Goal: Information Seeking & Learning: Learn about a topic

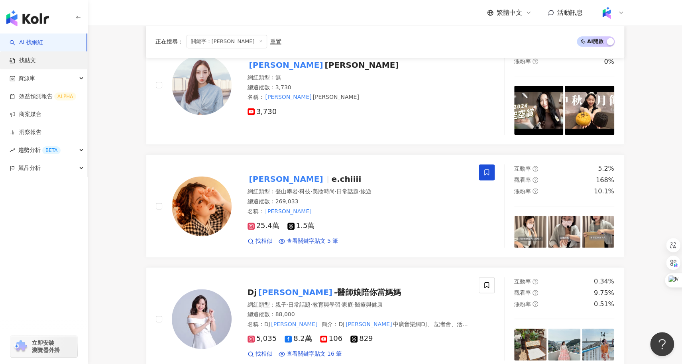
click at [36, 59] on link "找貼文" at bounding box center [23, 61] width 26 height 8
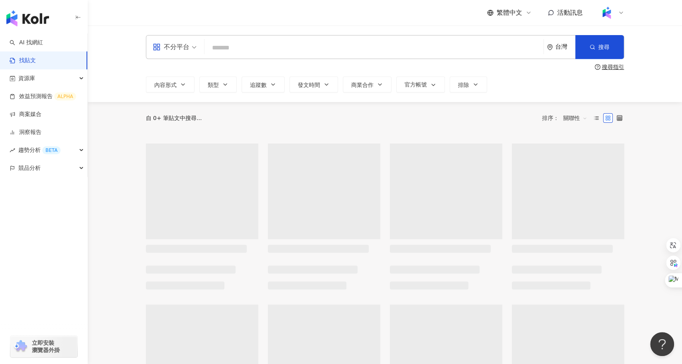
click at [241, 41] on input "search" at bounding box center [374, 47] width 332 height 17
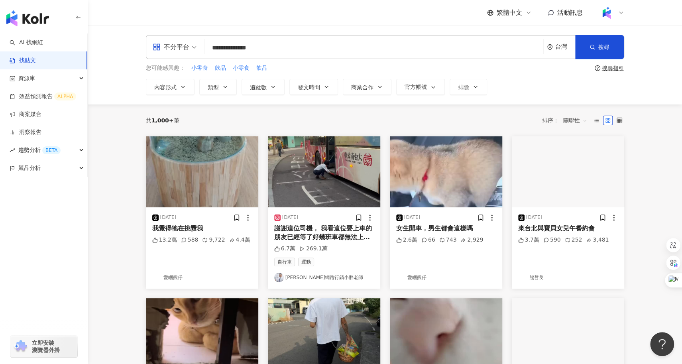
type input "**********"
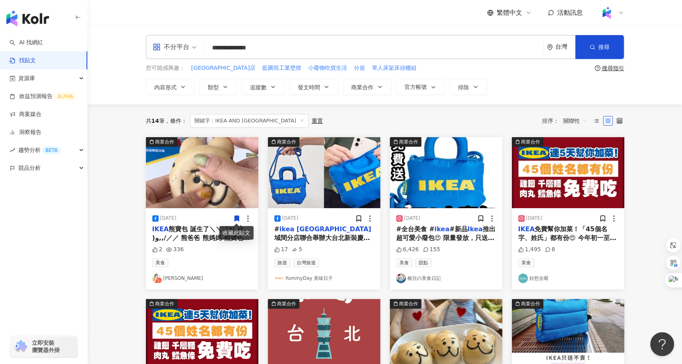
click at [572, 124] on span "關聯性" at bounding box center [575, 120] width 24 height 13
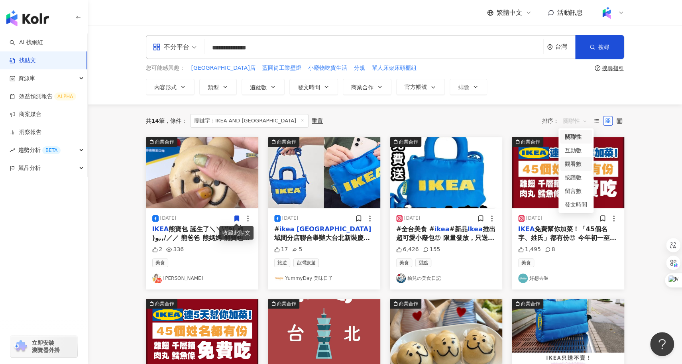
click at [578, 163] on div "觀看數" at bounding box center [576, 163] width 22 height 9
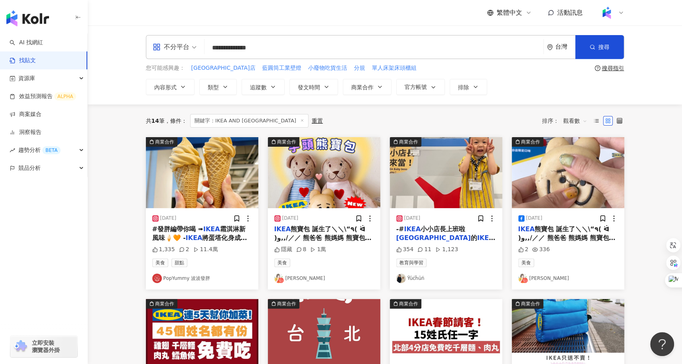
click at [575, 120] on span "觀看數" at bounding box center [575, 120] width 24 height 13
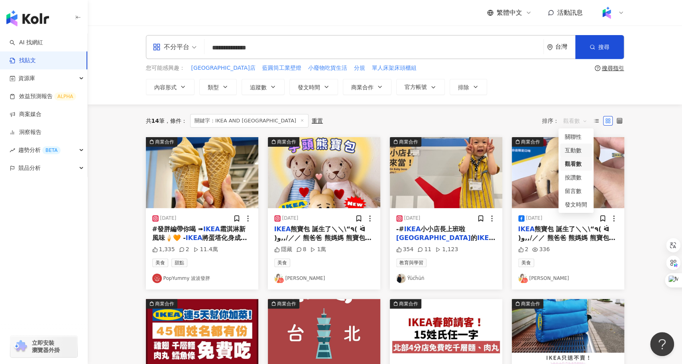
click at [577, 149] on div "互動數" at bounding box center [576, 150] width 22 height 9
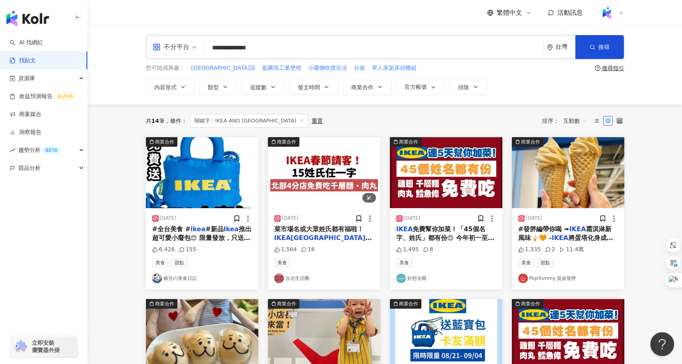
click at [308, 180] on img "button" at bounding box center [324, 172] width 112 height 71
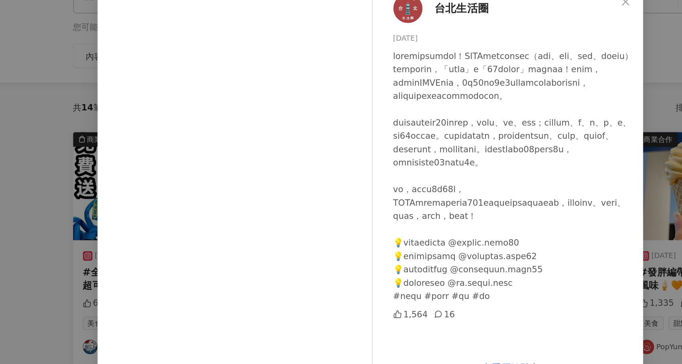
scroll to position [6, 0]
click at [391, 261] on div "16" at bounding box center [390, 256] width 14 height 9
click at [120, 233] on div "台北生活圈 [DATE] 1,564 16 查看原始貼文" at bounding box center [341, 182] width 682 height 364
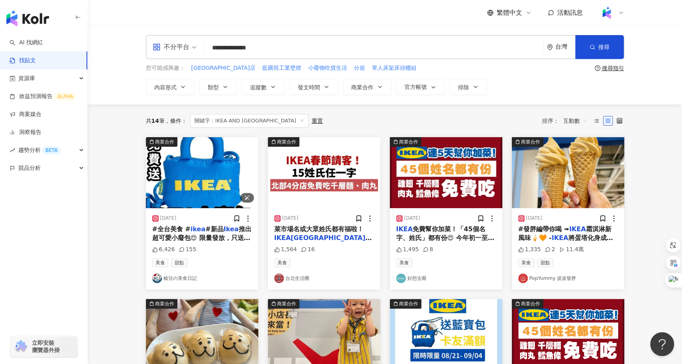
click at [202, 185] on img "button" at bounding box center [202, 172] width 112 height 71
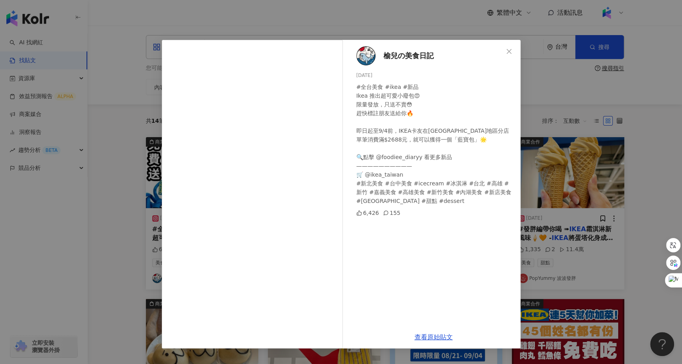
click at [122, 188] on div "榆兒の美食日記 [DATE] #全台美食 #ikea #新品 Ikea 推出超可愛小廢包😍 限量發放，只送不賣😳 趕快標註朋友送給你🔥 即日起至9/4前，IK…" at bounding box center [341, 182] width 682 height 364
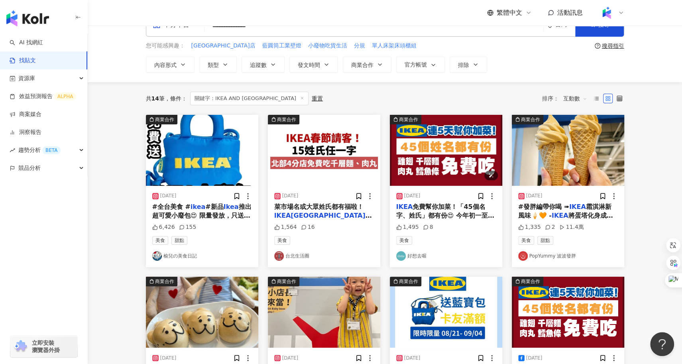
scroll to position [23, 0]
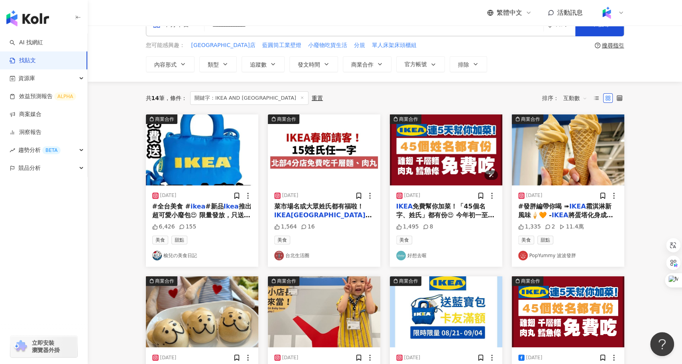
click at [446, 159] on img "button" at bounding box center [446, 149] width 112 height 71
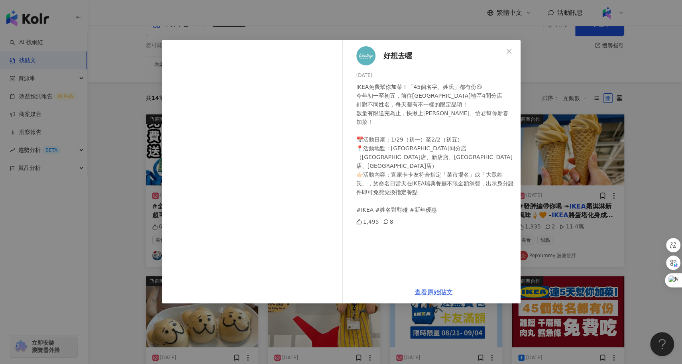
click at [639, 188] on div "好想去喔 [DATE] IKEA免費幫你加菜！「45個名字、姓氏」都有份😍 今年初一至初五，前往[GEOGRAPHIC_DATA]地區4間分店 針對不同姓名，…" at bounding box center [341, 182] width 682 height 364
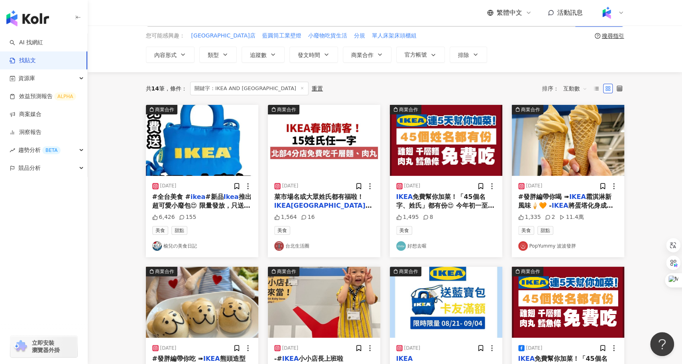
scroll to position [37, 0]
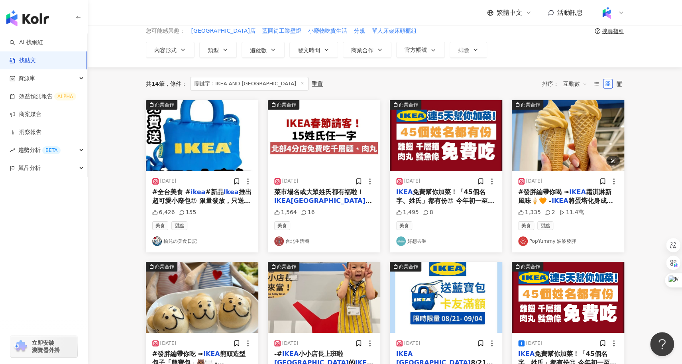
click at [565, 156] on img "button" at bounding box center [568, 135] width 112 height 71
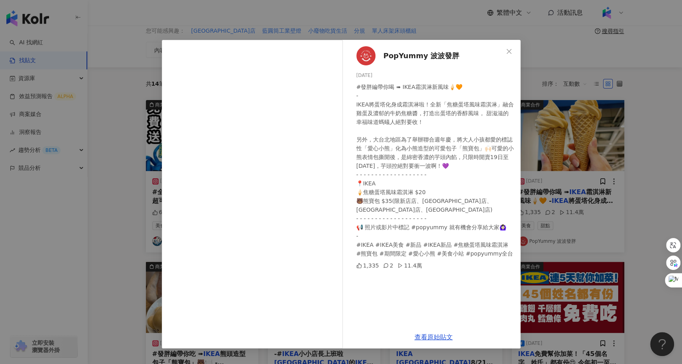
click at [51, 278] on div "PopYummy 波波發胖 [DATE] #發胖編帶你喝 ➠ IKEA霜淇淋新風味🍦🧡 - IKEA將蛋塔化身成霜淇淋啦！全新「焦糖蛋塔風味霜淇淋」融合雞蛋及…" at bounding box center [341, 182] width 682 height 364
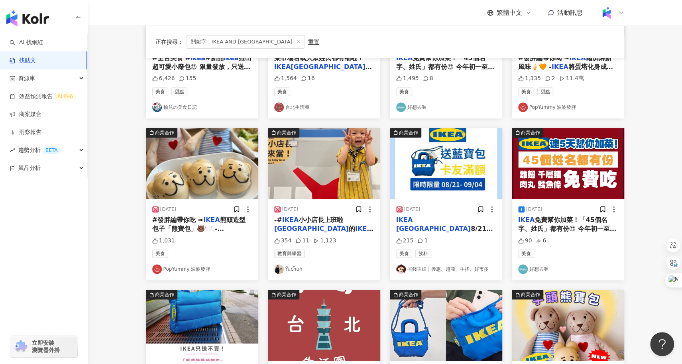
scroll to position [175, 0]
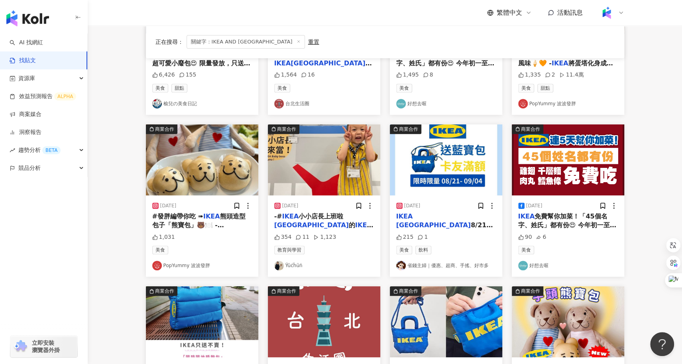
click at [195, 222] on span "熊頭造型包子「熊寶包」🐻🍽️ -" at bounding box center [198, 220] width 93 height 16
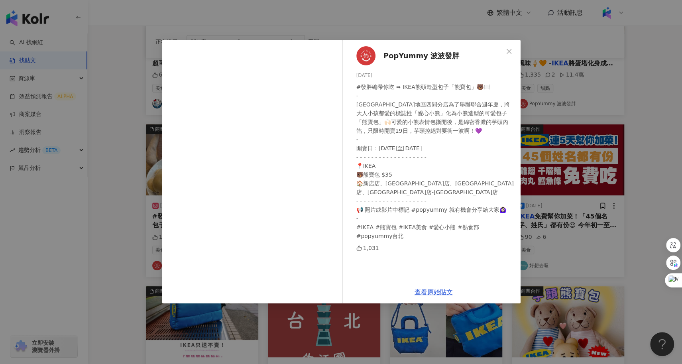
click at [94, 225] on div "PopYummy 波波發胖 [DATE] #發胖編帶你吃 ➠ IKEA熊頭造型包子「熊寶包」🐻🍽️ - IKEA[GEOGRAPHIC_DATA]地區四間分店…" at bounding box center [341, 182] width 682 height 364
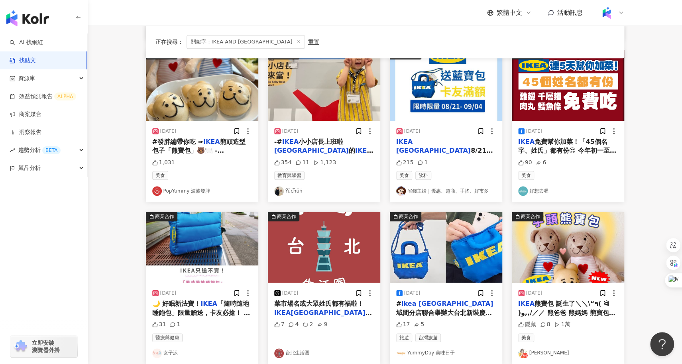
scroll to position [262, 0]
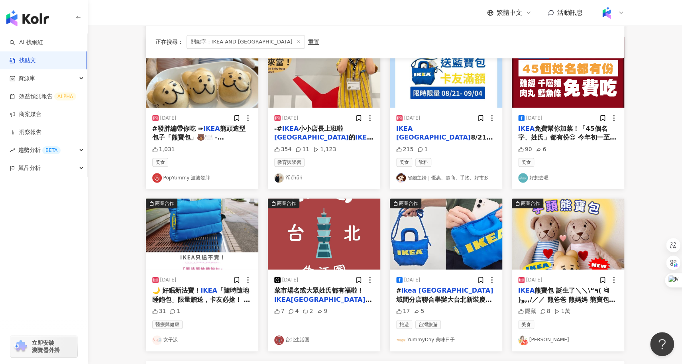
click at [349, 133] on mark "[GEOGRAPHIC_DATA]" at bounding box center [311, 137] width 75 height 8
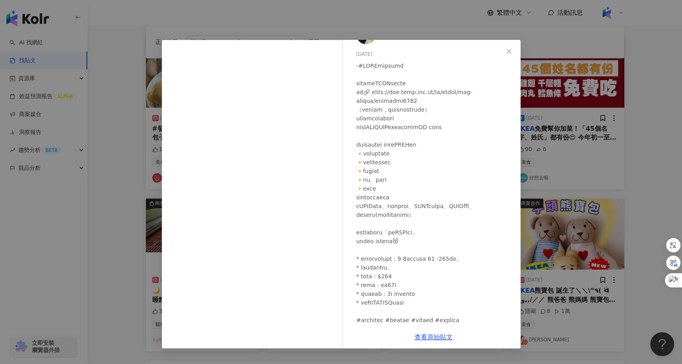
scroll to position [32, 0]
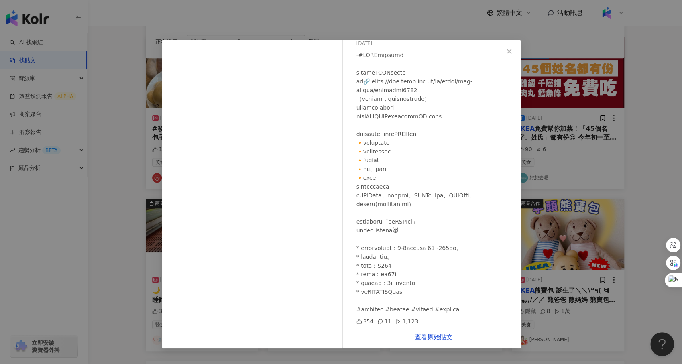
click at [113, 239] on div "Ÿüċḧüń [DATE] 354 11 1,123 查看原始貼文" at bounding box center [341, 182] width 682 height 364
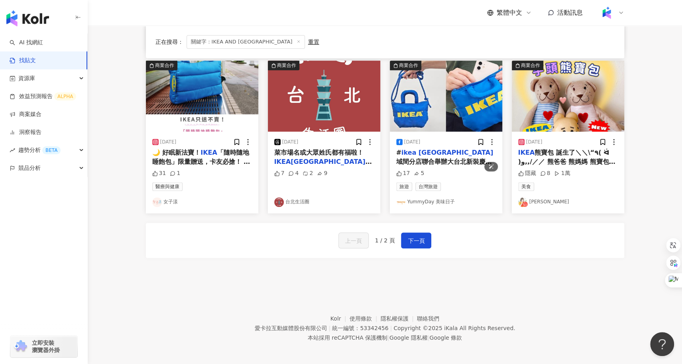
scroll to position [401, 0]
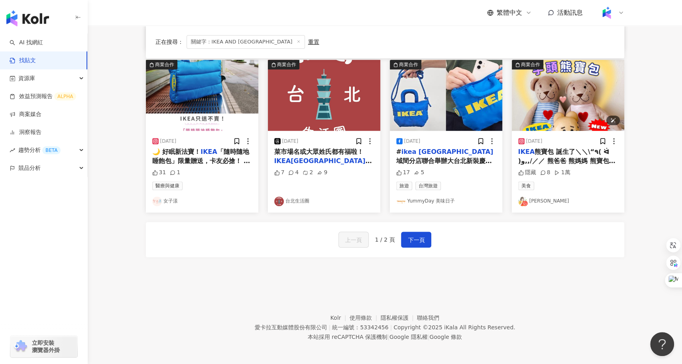
click at [534, 106] on img "button" at bounding box center [568, 95] width 112 height 71
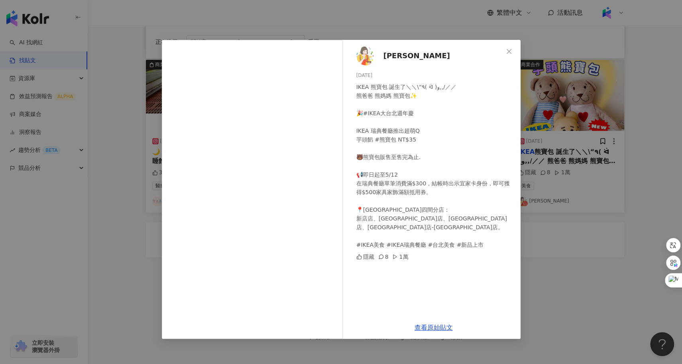
click at [603, 289] on div "[PERSON_NAME] [DATE] IKEA 熊寶包 誕生了＼＼\“٩( ᐛ )و,,/／／ 熊爸爸 熊媽媽 熊寶包✨ 🎉#IKEA大台北週年慶 IKE…" at bounding box center [341, 182] width 682 height 364
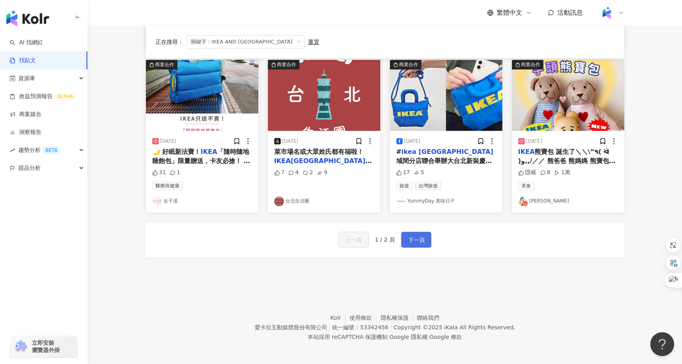
click at [414, 244] on button "下一頁" at bounding box center [416, 240] width 30 height 16
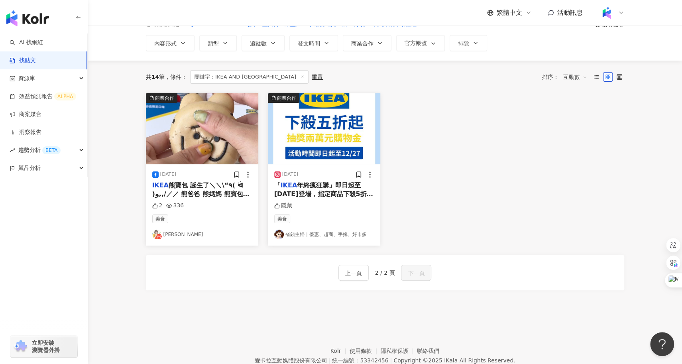
scroll to position [43, 0]
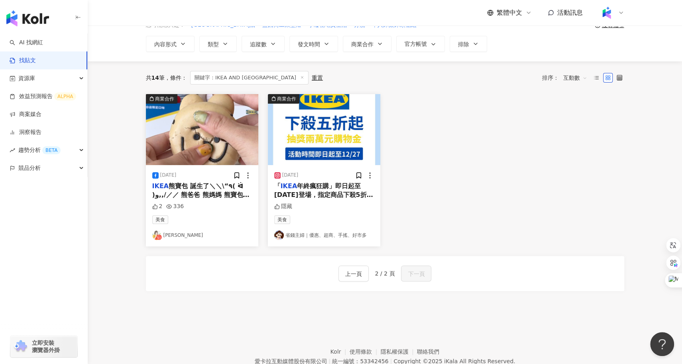
click at [328, 188] on div "「 IKEA 年終瘋狂購」即日起至[DATE]登場，指定商品下殺5折起，包含收納家具和應景聖誕飾品，最高現省近5,000元，還有超過百件聖誕好物，最低只要19…" at bounding box center [324, 191] width 100 height 18
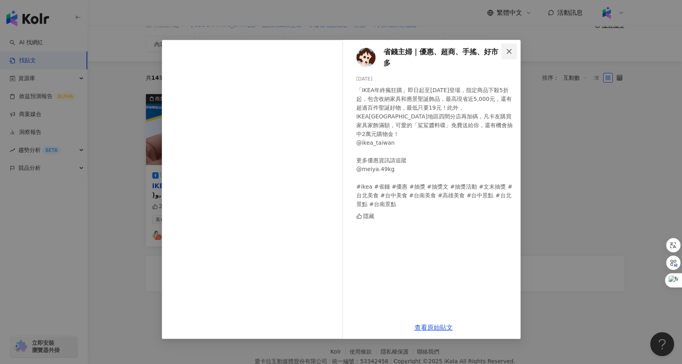
click at [514, 50] on span "Close" at bounding box center [509, 51] width 16 height 6
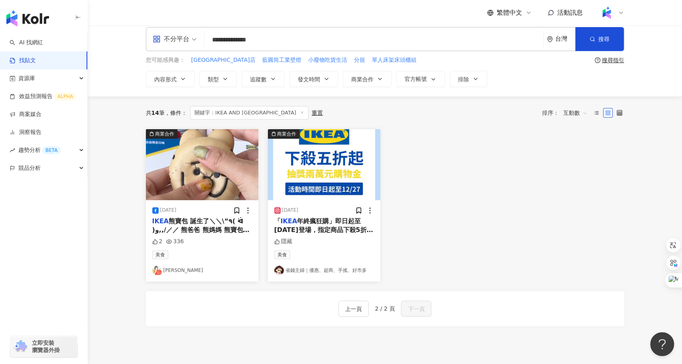
scroll to position [9, 0]
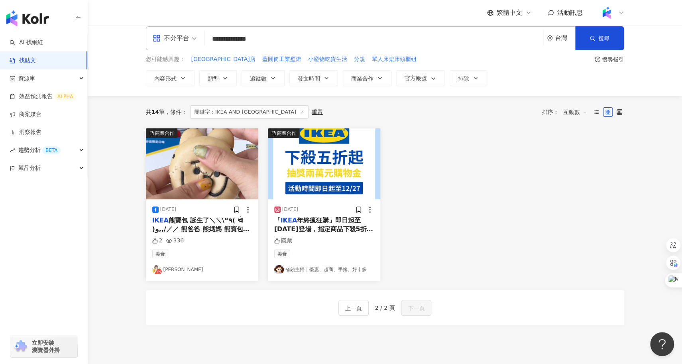
drag, startPoint x: 280, startPoint y: 40, endPoint x: 204, endPoint y: 36, distance: 75.4
click at [204, 36] on div "**********" at bounding box center [385, 38] width 478 height 24
click at [43, 46] on link "AI 找網紅" at bounding box center [26, 43] width 33 height 8
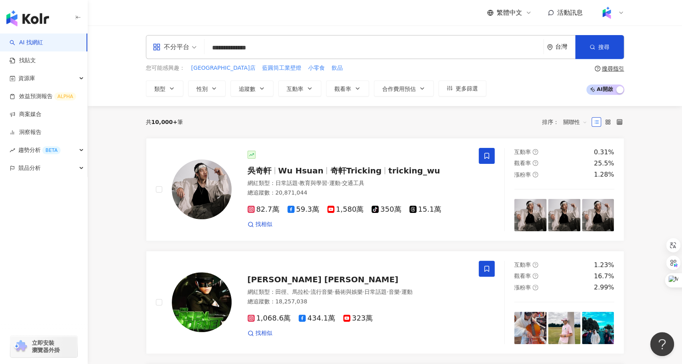
drag, startPoint x: 242, startPoint y: 47, endPoint x: 227, endPoint y: 50, distance: 15.4
click at [227, 50] on input "**********" at bounding box center [374, 47] width 332 height 15
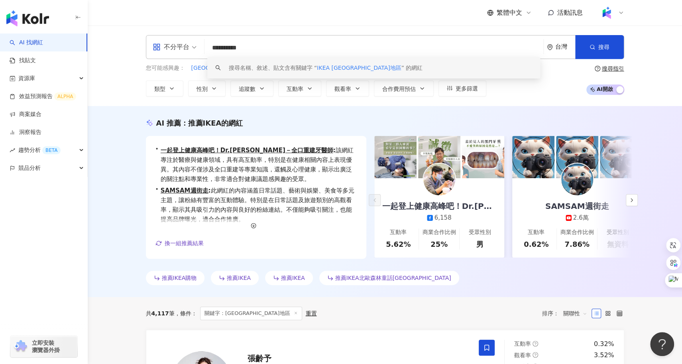
click at [234, 48] on input "**********" at bounding box center [374, 47] width 332 height 15
click at [229, 48] on input "**********" at bounding box center [374, 47] width 332 height 15
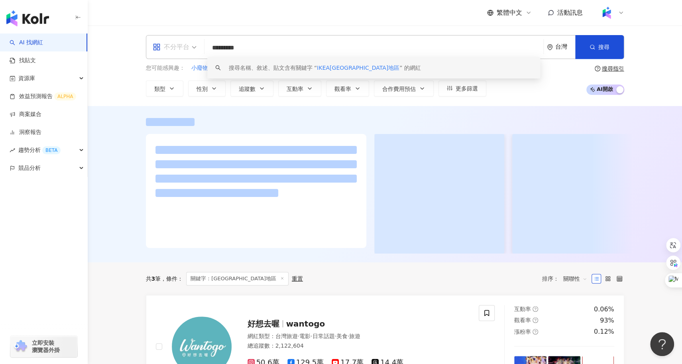
click at [191, 51] on span "不分平台" at bounding box center [175, 47] width 44 height 13
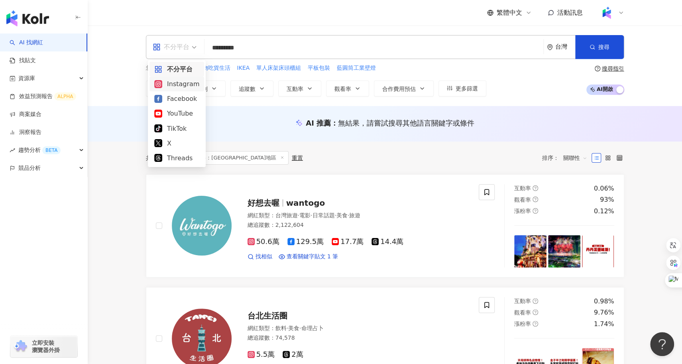
click at [193, 87] on div "Instagram" at bounding box center [176, 84] width 45 height 10
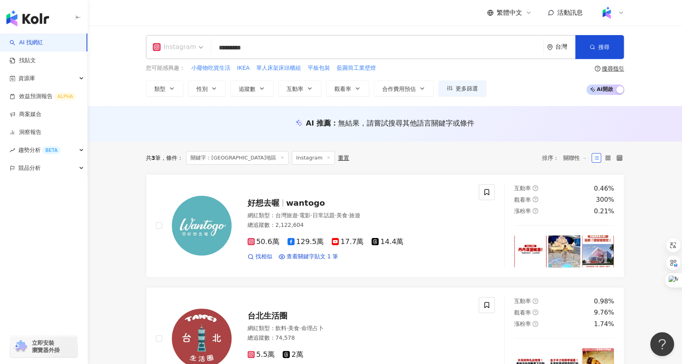
click at [193, 49] on span "Instagram" at bounding box center [178, 47] width 51 height 13
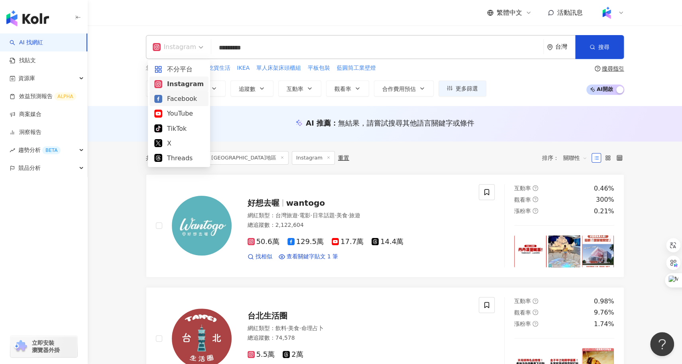
click at [182, 101] on div "Facebook" at bounding box center [178, 99] width 49 height 10
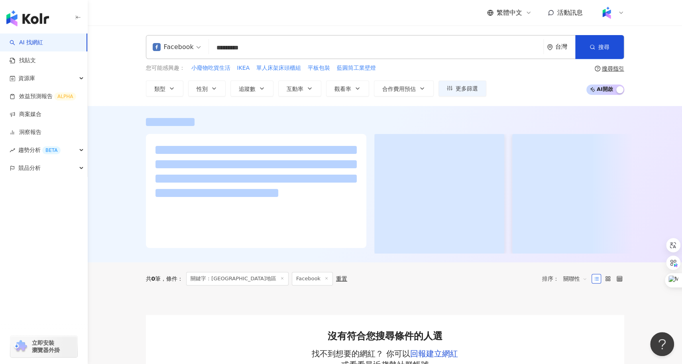
click at [269, 46] on input "*********" at bounding box center [376, 47] width 328 height 15
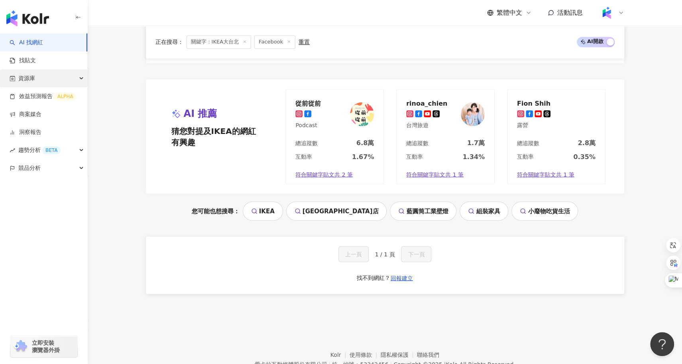
scroll to position [968, 0]
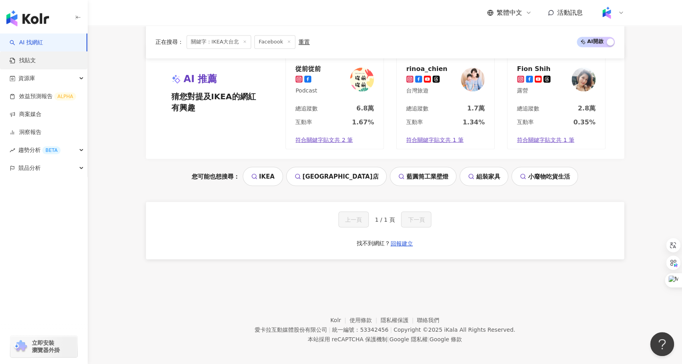
type input "*******"
click at [36, 62] on link "找貼文" at bounding box center [23, 61] width 26 height 8
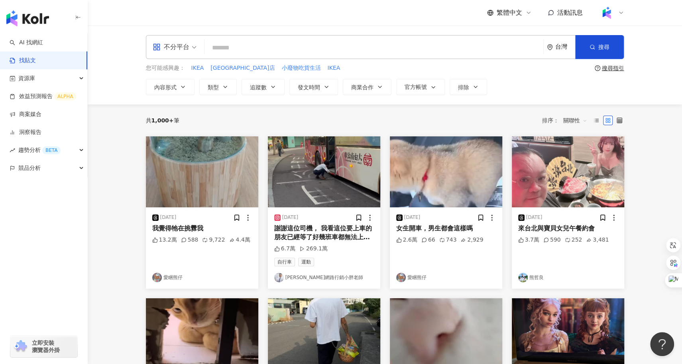
click at [240, 47] on input "search" at bounding box center [374, 47] width 332 height 17
type input "*"
type input "**********"
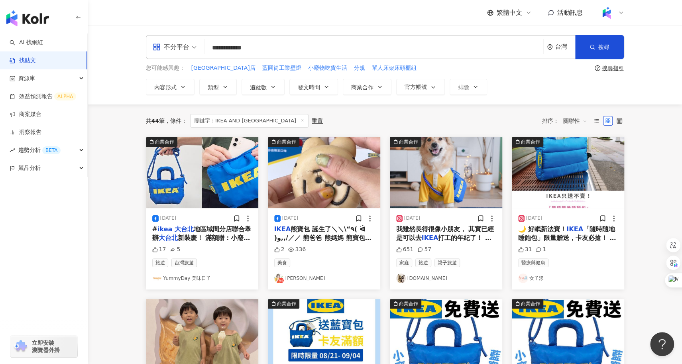
click at [575, 121] on span "關聯性" at bounding box center [575, 120] width 24 height 13
click at [577, 150] on div "互動數" at bounding box center [576, 150] width 22 height 9
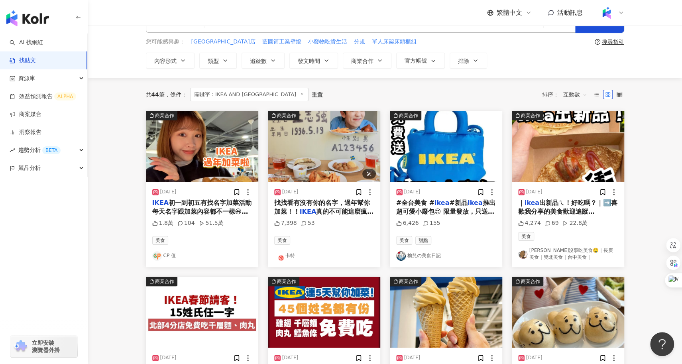
scroll to position [29, 0]
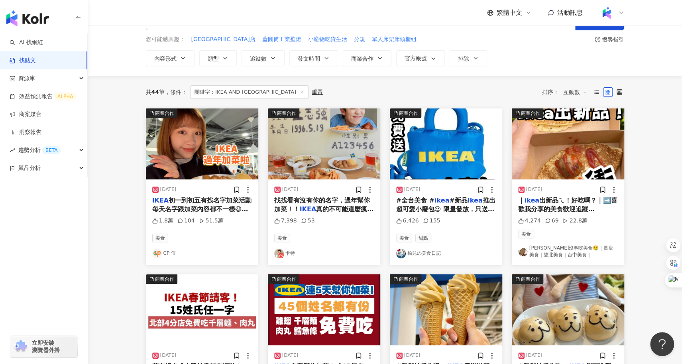
click at [205, 210] on span "初一到初五有找名字加菜活動 每天名字跟加菜內容都不一樣😆🧧 *數量有限，送完為止。 ⭐️1/29 初一 叫 家豪 志豪 [PERSON_NAME] 姓 [PE…" at bounding box center [202, 302] width 100 height 213
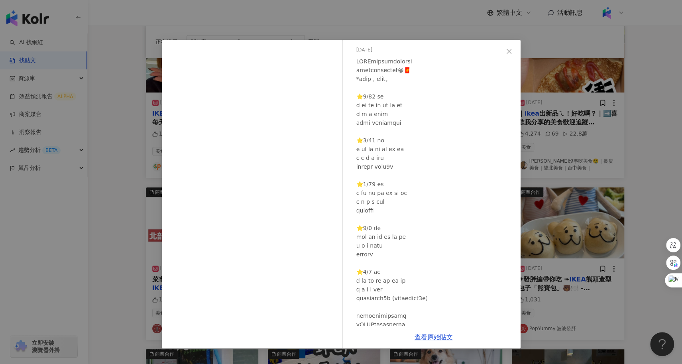
scroll to position [26, 0]
drag, startPoint x: 402, startPoint y: 61, endPoint x: 444, endPoint y: 60, distance: 42.6
click at [444, 60] on div at bounding box center [435, 228] width 158 height 342
copy div "找名字加菜活動"
click at [117, 246] on div "CP 值 [DATE] 1.8萬 104 51.5萬 查看原始貼文" at bounding box center [341, 182] width 682 height 364
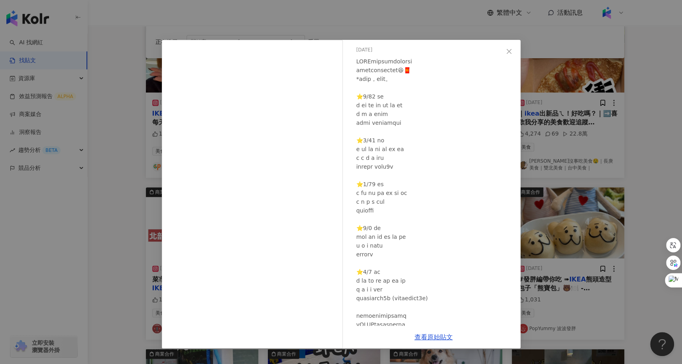
click at [117, 246] on div "CP 值 [DATE] 1.8萬 104 51.5萬 查看原始貼文" at bounding box center [341, 182] width 682 height 364
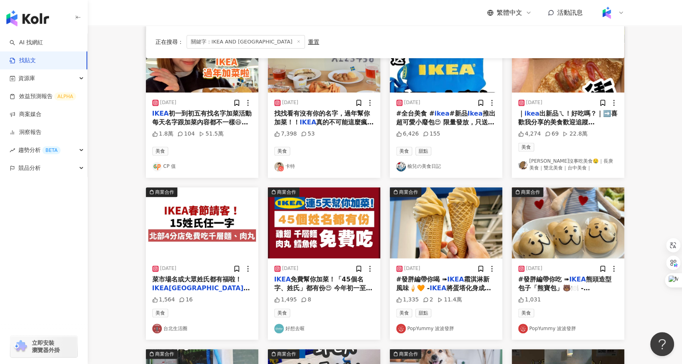
click at [576, 111] on span "出新品ㄟ！好吃嗎？｜➡️喜歡我分享的美食歡迎追蹤 @xian__xian___" at bounding box center [567, 123] width 99 height 26
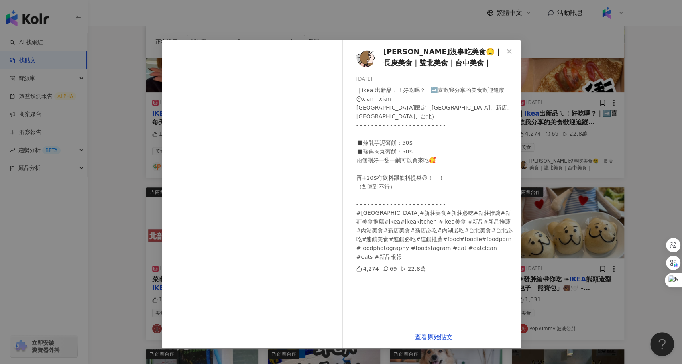
click at [124, 250] on div "[PERSON_NAME]沒事吃美食🤤｜長庚美食｜雙北美食｜台中美食｜ [DATE] ｜ikea 出新品ㄟ！好吃嗎？｜➡️喜歡我分享的美食歡迎追蹤 @xian…" at bounding box center [341, 182] width 682 height 364
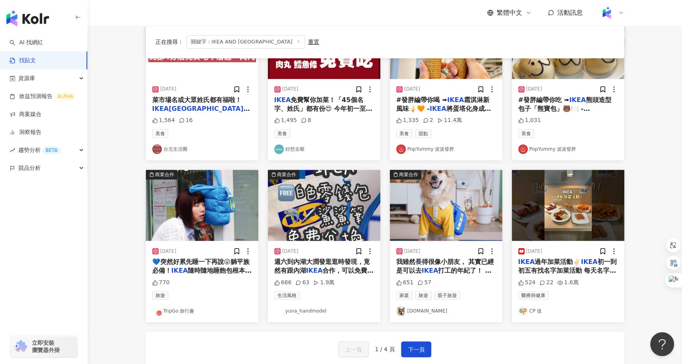
scroll to position [294, 0]
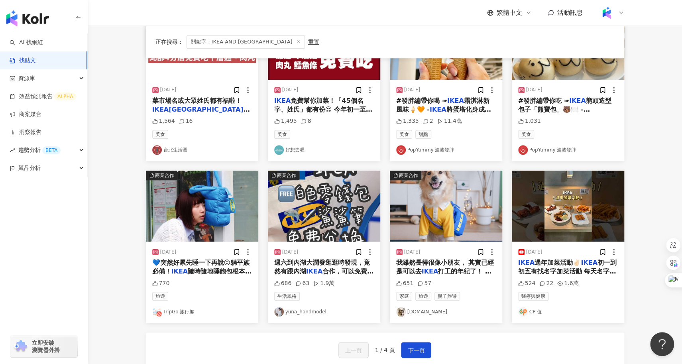
click at [421, 261] on span "我雖然長得很像小朋友， 其實已經是可以去" at bounding box center [445, 267] width 98 height 16
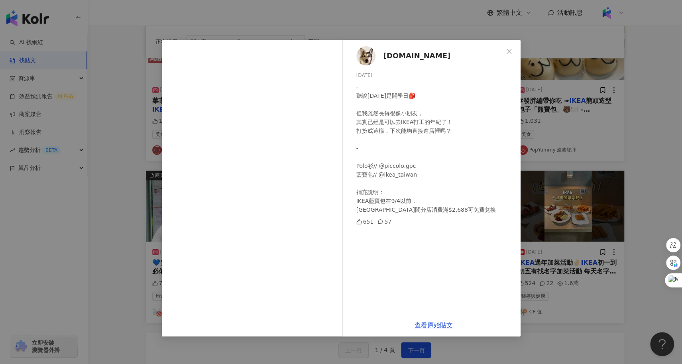
click at [132, 235] on div "[DOMAIN_NAME] [DATE] - 聽說[DATE]是開學日🎒 但我雖然長得很像小朋友， 其實已經是可以去IKEA打工的年紀了！ 打扮成這樣，下次能…" at bounding box center [341, 182] width 682 height 364
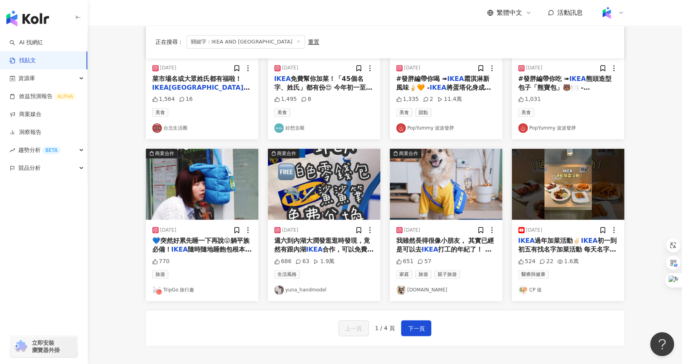
scroll to position [332, 0]
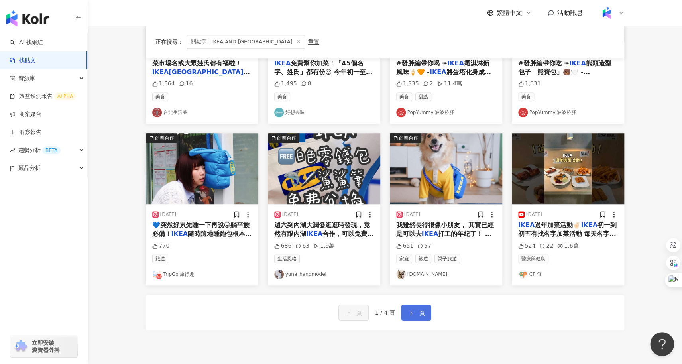
click at [414, 311] on span "下一頁" at bounding box center [416, 313] width 17 height 10
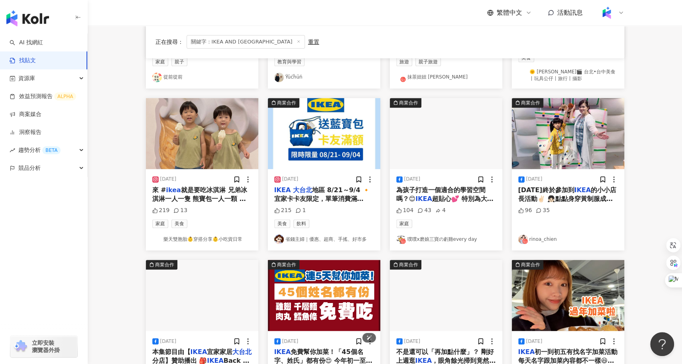
scroll to position [184, 0]
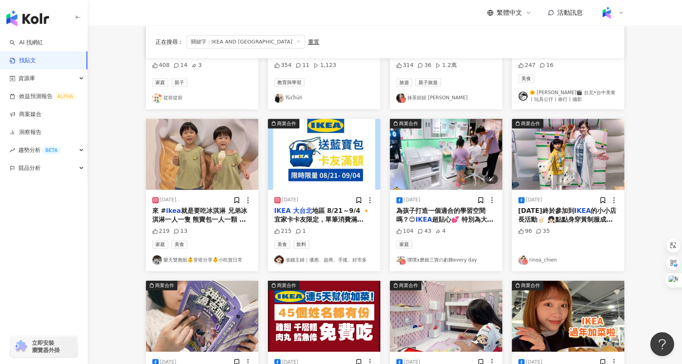
click at [448, 147] on img "button" at bounding box center [446, 154] width 112 height 71
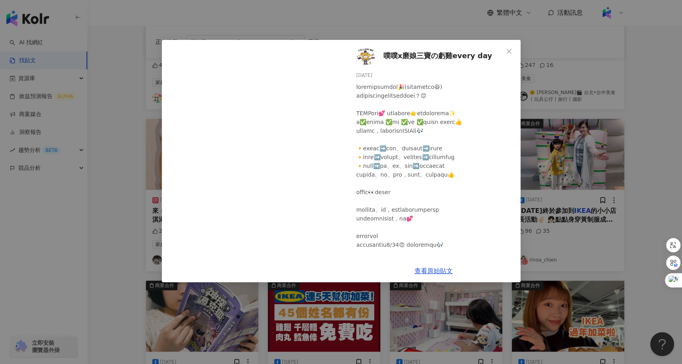
click at [99, 269] on div "噗噗x磨娘三寶の虧雞every day [DATE] 104 43 4 查看原始貼文" at bounding box center [341, 182] width 682 height 364
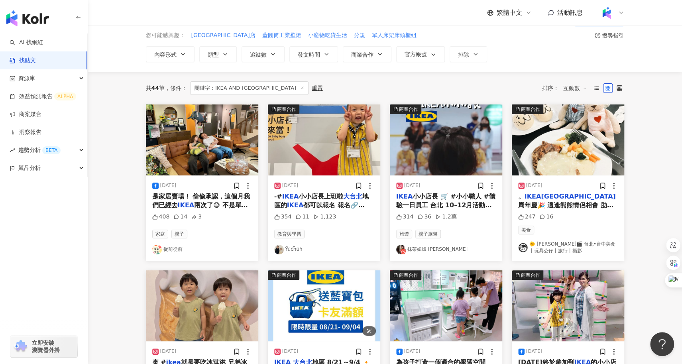
scroll to position [32, 0]
click at [221, 204] on span "兩次了😅 不是單純為了耍廢（雖" at bounding box center [200, 210] width 96 height 16
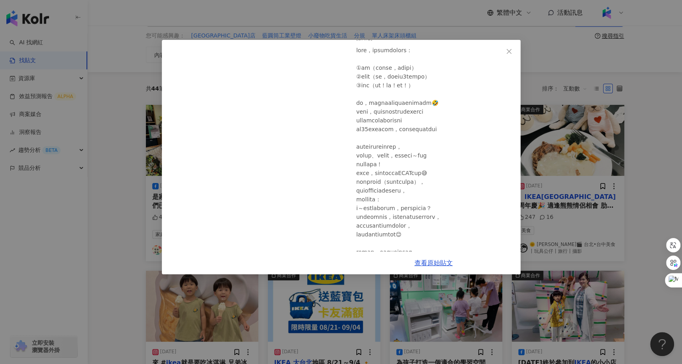
scroll to position [0, 0]
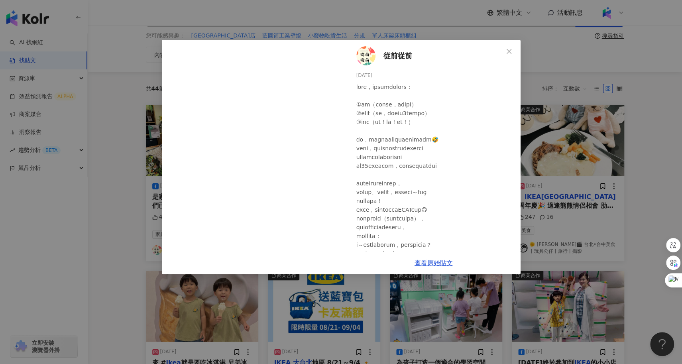
click at [624, 212] on div "從前從前 [DATE] 408 14 3 查看原始貼文" at bounding box center [341, 182] width 682 height 364
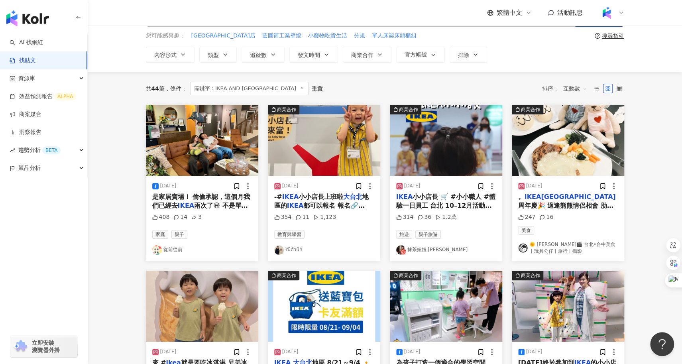
click at [582, 201] on div "。 IKEA大台北 周年慶🎉 適逢熊熊情侶相會 肋眼牛排蔬菜開吃 壓軸甜點精心打造 男女主肖像熊寶包🐻‍❄️ 香濃甜蜜的芋頭餡 象徵【"芋"你相遇】、【永"芋…" at bounding box center [568, 201] width 100 height 18
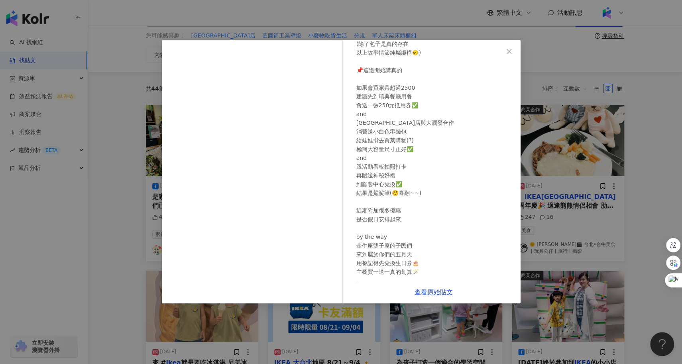
scroll to position [177, 0]
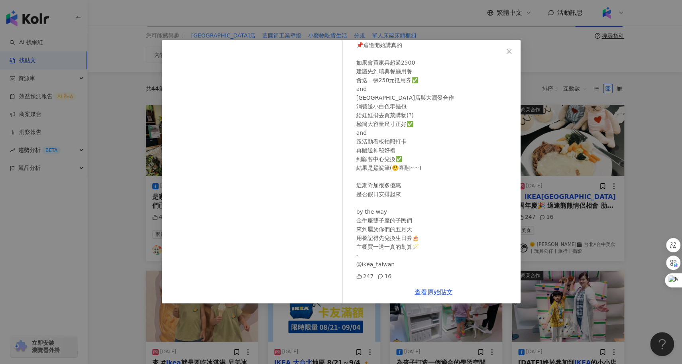
click at [664, 141] on div "🌞 [PERSON_NAME]🎬 台北•台中美食丨玩具公仔丨旅行丨攝影 [DATE] 247 16 查看原始貼文" at bounding box center [341, 182] width 682 height 364
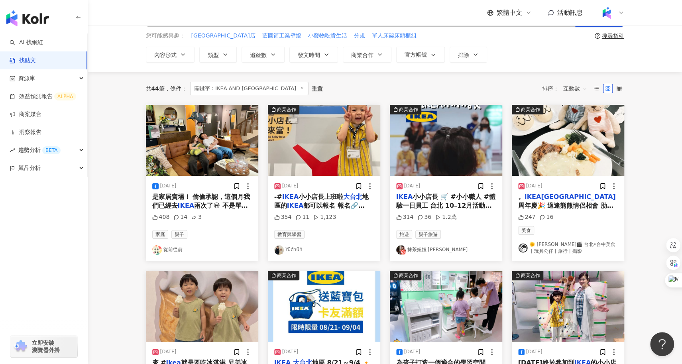
click at [444, 200] on div "IKEA 小小店長 🛒 #小小職人 #體驗一日員工 台北 10–12月活動場次出爐 📢 9/10 中午12:00 準時開放報名（記得設好鬧鐘！） 👉每間店舉辦…" at bounding box center [446, 201] width 100 height 18
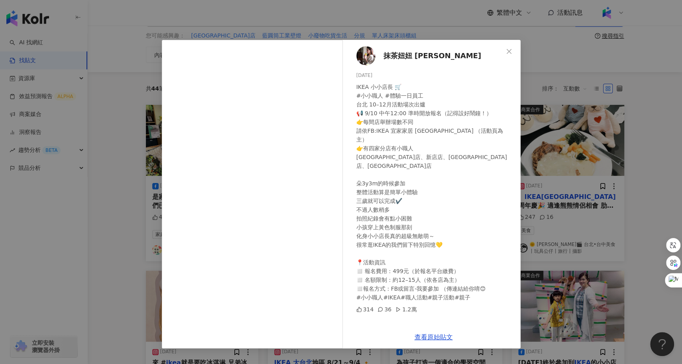
click at [106, 238] on div "抹茶妞妞 [PERSON_NAME] [DATE] IKEA 小小店長 🛒 #小小職人 #體驗一日員工 台北 10–12月活動場次出爐 📢 9/10 中午12…" at bounding box center [341, 182] width 682 height 364
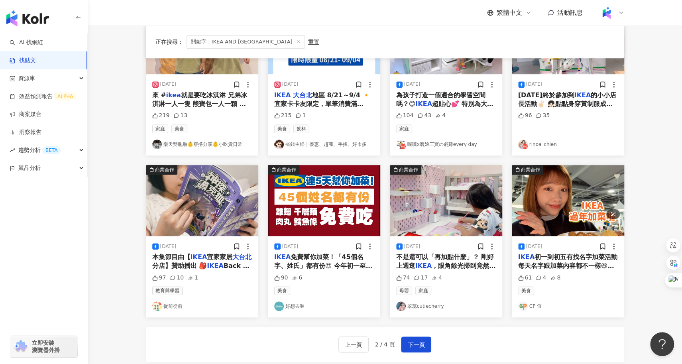
scroll to position [405, 0]
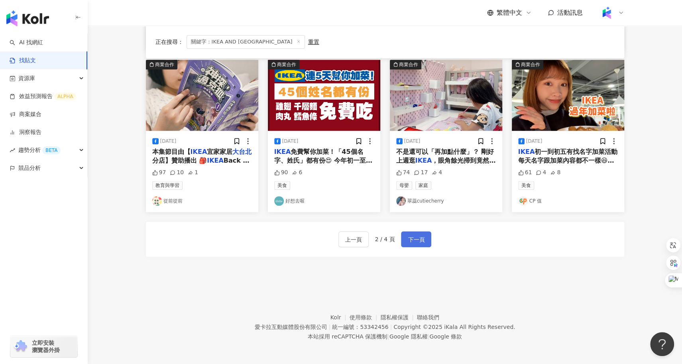
click at [408, 241] on span "下一頁" at bounding box center [416, 240] width 17 height 10
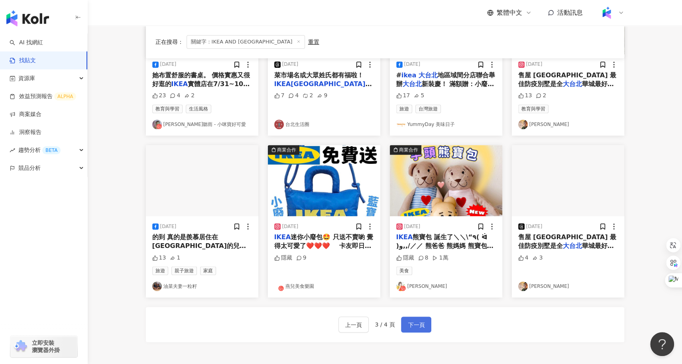
scroll to position [319, 0]
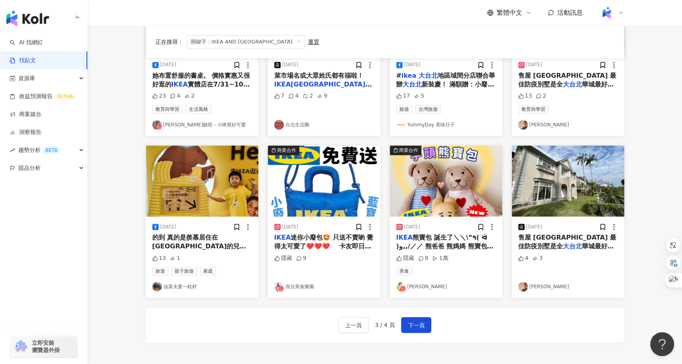
click at [213, 251] on span "有沒有聽到我們的心聲 不要每年四" at bounding box center [199, 259] width 95 height 16
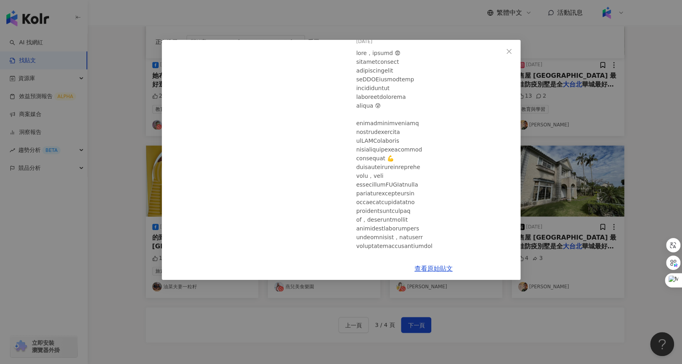
scroll to position [36, 0]
click at [287, 306] on div "油菜夫妻一粒籽 [DATE] 13 1 查看原始貼文" at bounding box center [341, 182] width 682 height 364
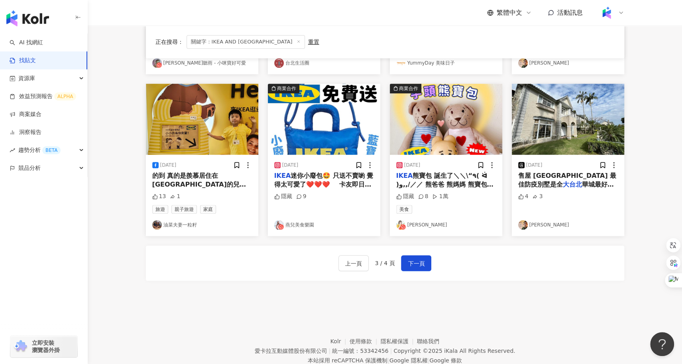
scroll to position [405, 0]
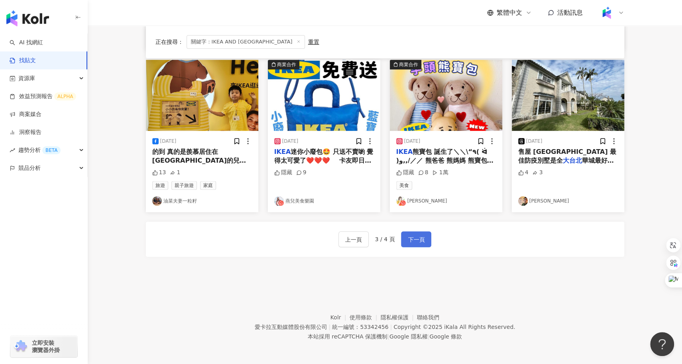
click at [425, 239] on button "下一頁" at bounding box center [416, 239] width 30 height 16
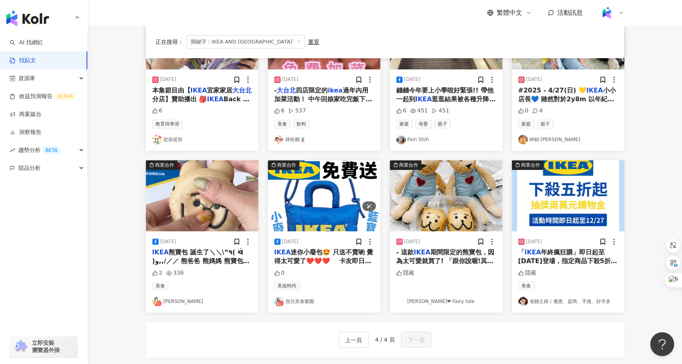
scroll to position [154, 0]
